Goal: Check status: Check status

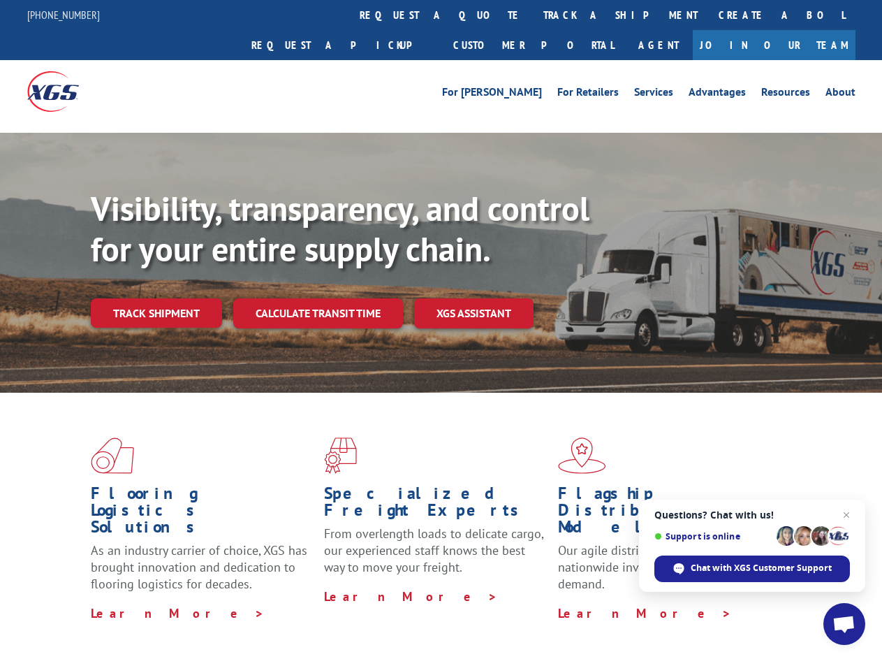
click at [533, 15] on link "track a shipment" at bounding box center [620, 15] width 175 height 30
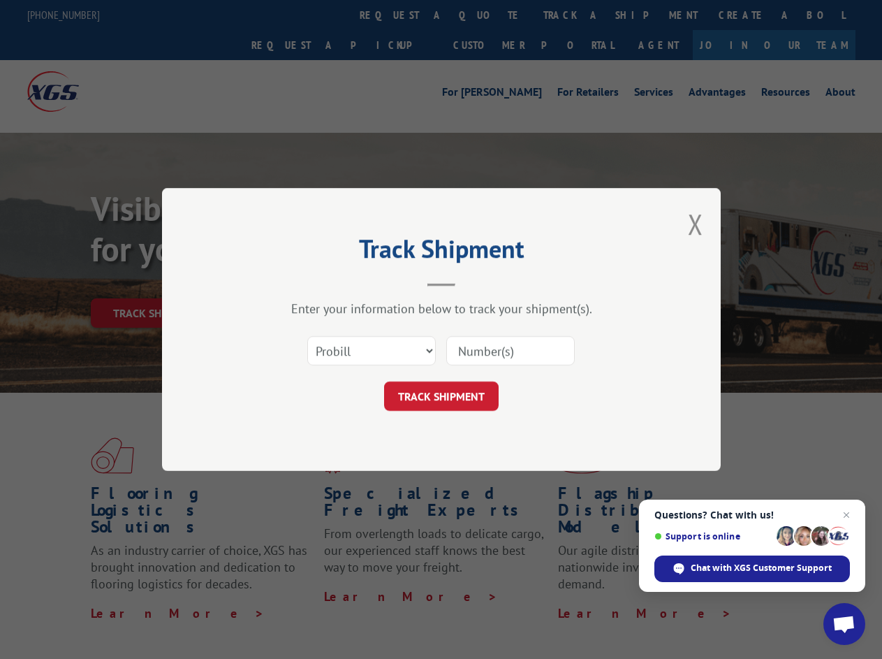
click at [488, 15] on div "Track Shipment Enter your information below to track your shipment(s). Select c…" at bounding box center [441, 329] width 882 height 659
click at [575, 15] on div "Track Shipment Enter your information below to track your shipment(s). Select c…" at bounding box center [441, 329] width 882 height 659
click at [156, 246] on div "Track Shipment Enter your information below to track your shipment(s). Select c…" at bounding box center [441, 329] width 882 height 659
click at [317, 246] on h2 "Track Shipment" at bounding box center [441, 252] width 419 height 27
click at [474, 246] on h2 "Track Shipment" at bounding box center [441, 252] width 419 height 27
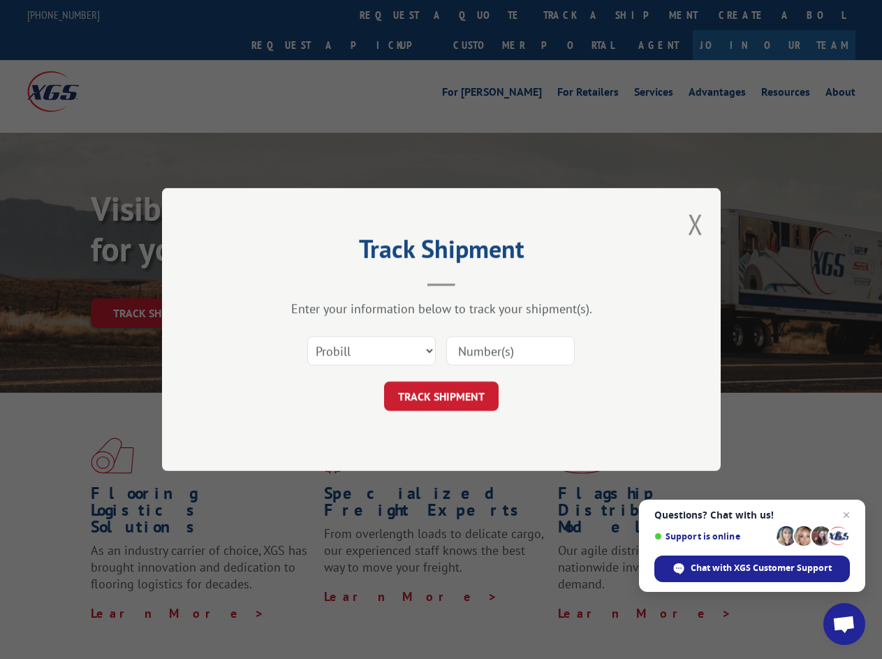
click at [845, 624] on span "Open chat" at bounding box center [844, 625] width 23 height 20
